Goal: Transaction & Acquisition: Purchase product/service

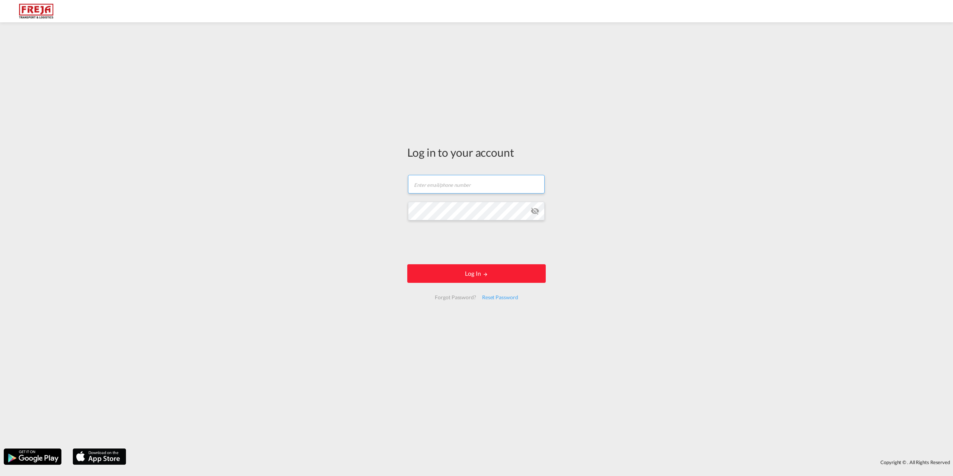
type input "[EMAIL_ADDRESS][DOMAIN_NAME]"
click at [467, 261] on form "[EMAIL_ADDRESS][DOMAIN_NAME] Email field is required Password field is required…" at bounding box center [476, 237] width 138 height 140
click at [475, 275] on button "Log In" at bounding box center [476, 273] width 138 height 19
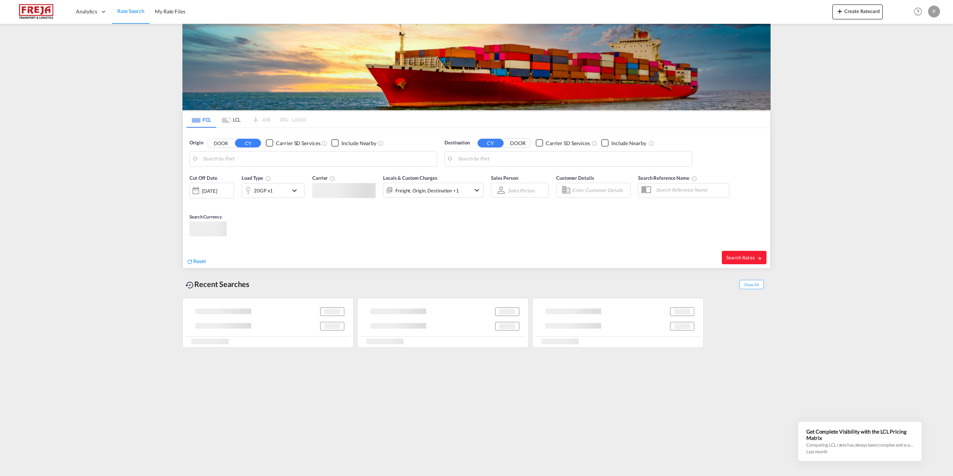
type input "[GEOGRAPHIC_DATA], [GEOGRAPHIC_DATA]"
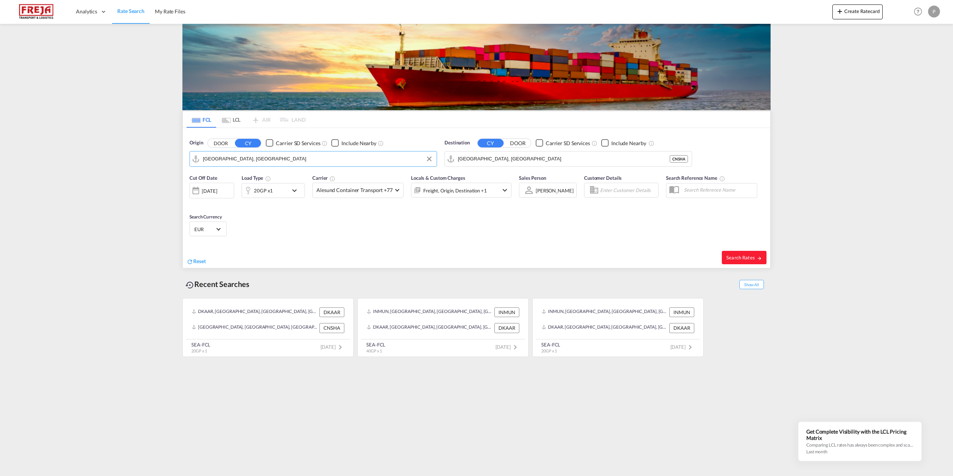
click at [249, 157] on input "[GEOGRAPHIC_DATA], [GEOGRAPHIC_DATA]" at bounding box center [318, 158] width 230 height 11
type input "U"
click at [255, 173] on div "Yantian Pt China CNYTN" at bounding box center [260, 179] width 141 height 22
type input "Yantian Pt, CNYTN"
click at [514, 161] on input "[GEOGRAPHIC_DATA], [GEOGRAPHIC_DATA]" at bounding box center [573, 158] width 230 height 11
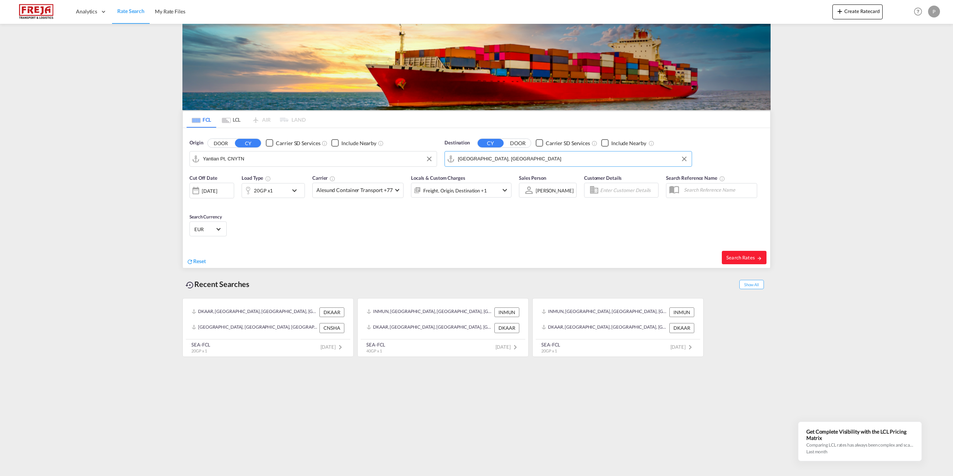
click at [514, 161] on input "[GEOGRAPHIC_DATA], [GEOGRAPHIC_DATA]" at bounding box center [573, 158] width 230 height 11
click at [470, 181] on div "Aarhus [GEOGRAPHIC_DATA] [GEOGRAPHIC_DATA]" at bounding box center [515, 179] width 141 height 22
type input "[GEOGRAPHIC_DATA], [GEOGRAPHIC_DATA]"
click at [301, 189] on md-icon "icon-chevron-down" at bounding box center [296, 190] width 13 height 9
click at [223, 223] on md-select-value "20GP" at bounding box center [215, 223] width 30 height 13
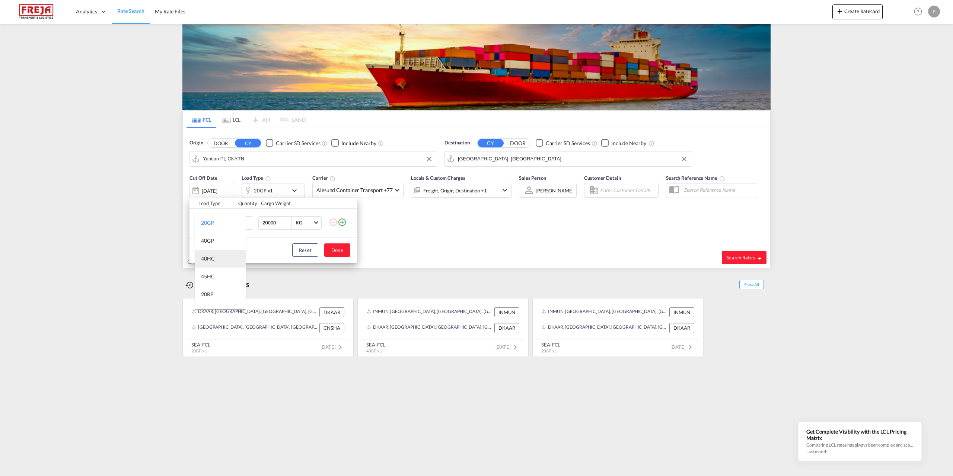
click at [221, 261] on md-option "40HC" at bounding box center [220, 259] width 51 height 18
click at [342, 256] on button "Done" at bounding box center [337, 249] width 26 height 13
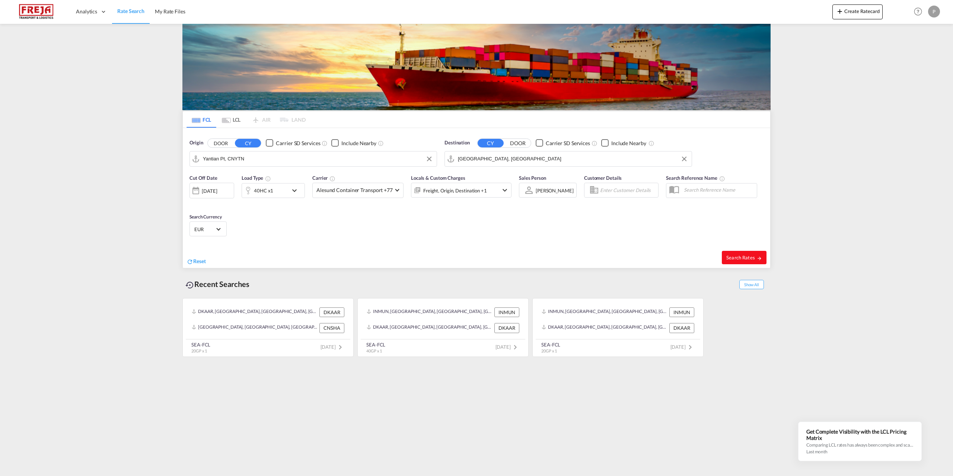
click at [752, 255] on span "Search Rates" at bounding box center [744, 258] width 36 height 6
type input "CNYTN to DKAAR / [DATE]"
